Goal: Transaction & Acquisition: Purchase product/service

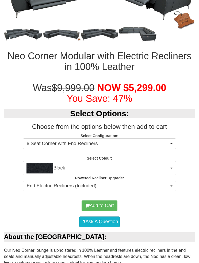
scroll to position [232, 0]
click at [52, 164] on img "button" at bounding box center [39, 168] width 27 height 11
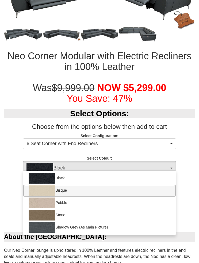
click at [48, 188] on img at bounding box center [42, 190] width 27 height 11
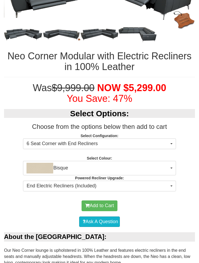
click at [32, 164] on img "button" at bounding box center [39, 168] width 27 height 11
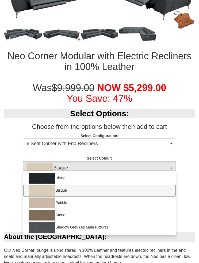
click at [36, 210] on img at bounding box center [42, 215] width 27 height 11
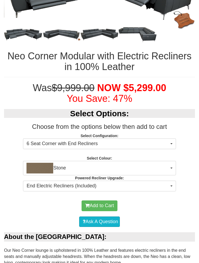
click at [39, 163] on img "button" at bounding box center [39, 168] width 27 height 11
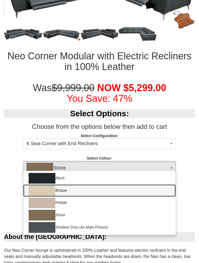
click at [38, 187] on img at bounding box center [42, 190] width 27 height 11
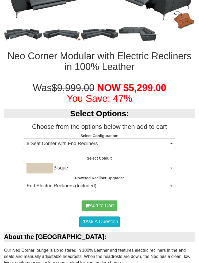
click at [38, 163] on img "button" at bounding box center [39, 168] width 27 height 11
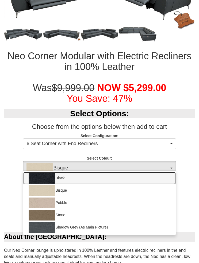
click at [40, 173] on img at bounding box center [42, 178] width 27 height 11
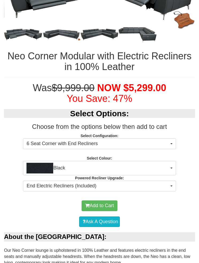
click at [35, 163] on img "button" at bounding box center [39, 168] width 27 height 11
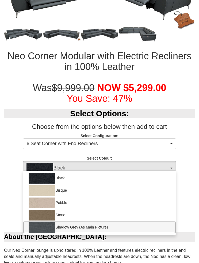
click at [38, 223] on img at bounding box center [42, 227] width 27 height 11
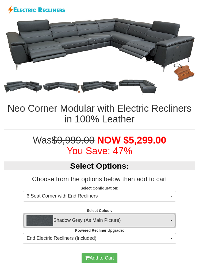
scroll to position [179, 0]
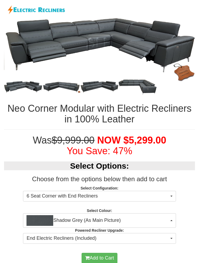
click at [37, 215] on img "button" at bounding box center [39, 220] width 27 height 11
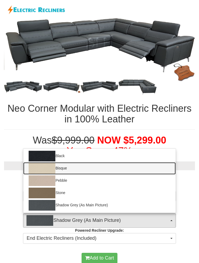
click at [38, 163] on img at bounding box center [42, 168] width 27 height 11
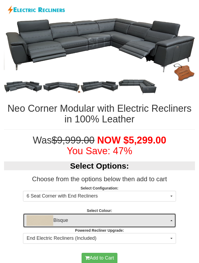
click at [35, 217] on img "button" at bounding box center [39, 220] width 27 height 11
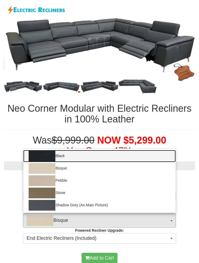
click at [36, 151] on img at bounding box center [42, 156] width 27 height 11
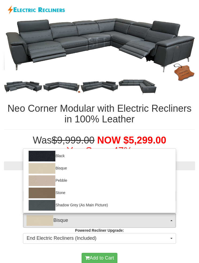
select select "644"
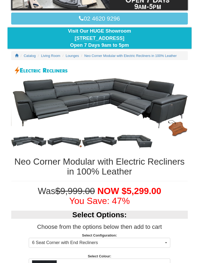
scroll to position [135, 0]
